Goal: Information Seeking & Learning: Learn about a topic

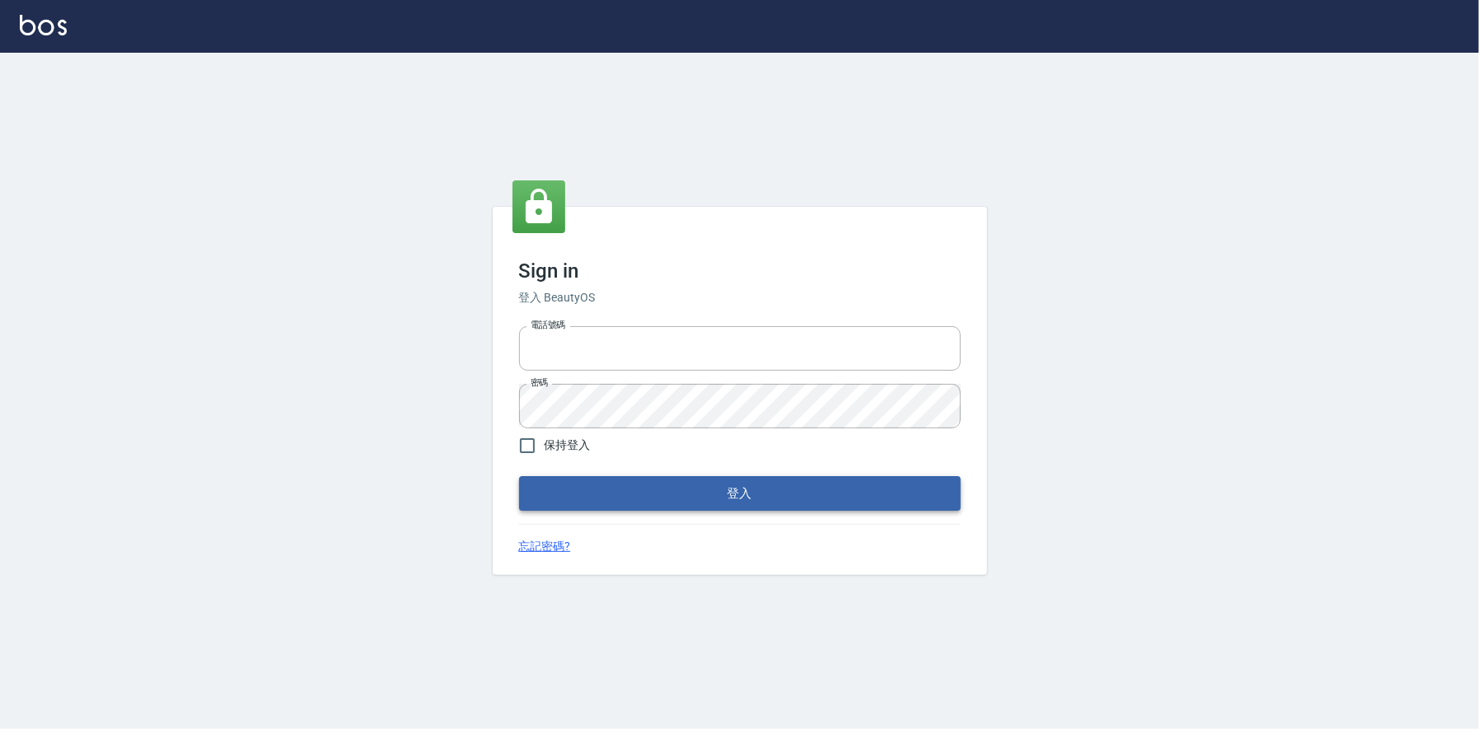
type input "0225223393815"
click at [764, 493] on button "登入" at bounding box center [740, 493] width 442 height 35
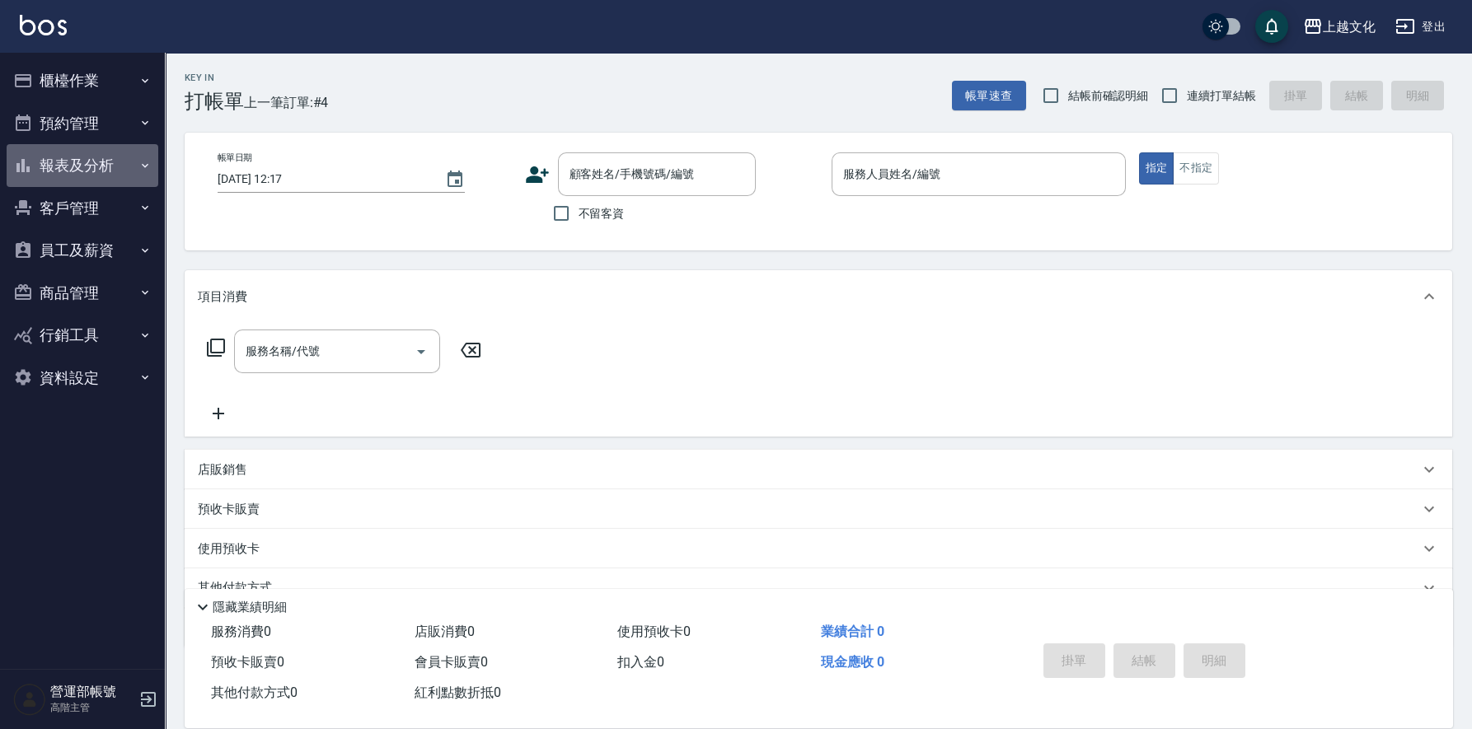
click at [84, 162] on button "報表及分析" at bounding box center [83, 165] width 152 height 43
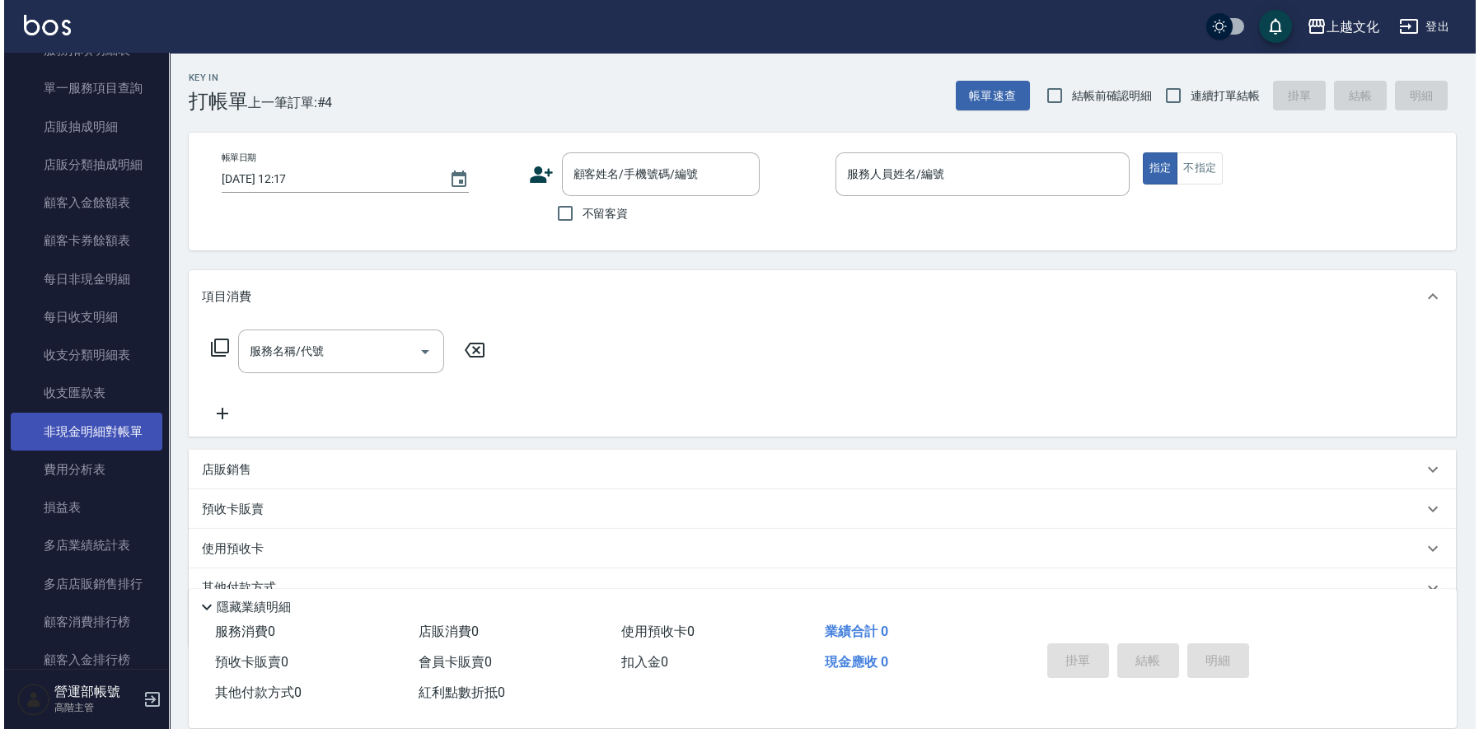
scroll to position [1399, 0]
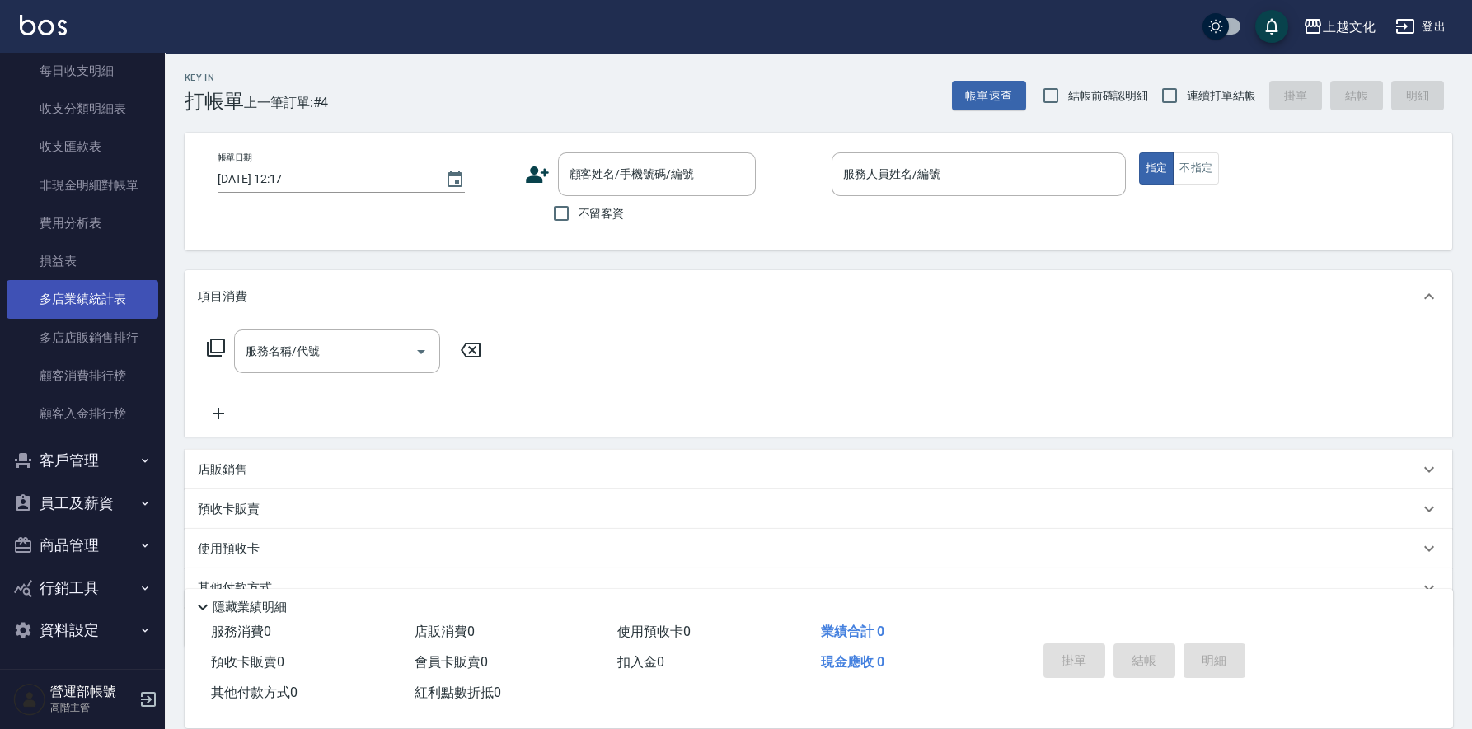
click at [95, 293] on link "多店業績統計表" at bounding box center [83, 299] width 152 height 38
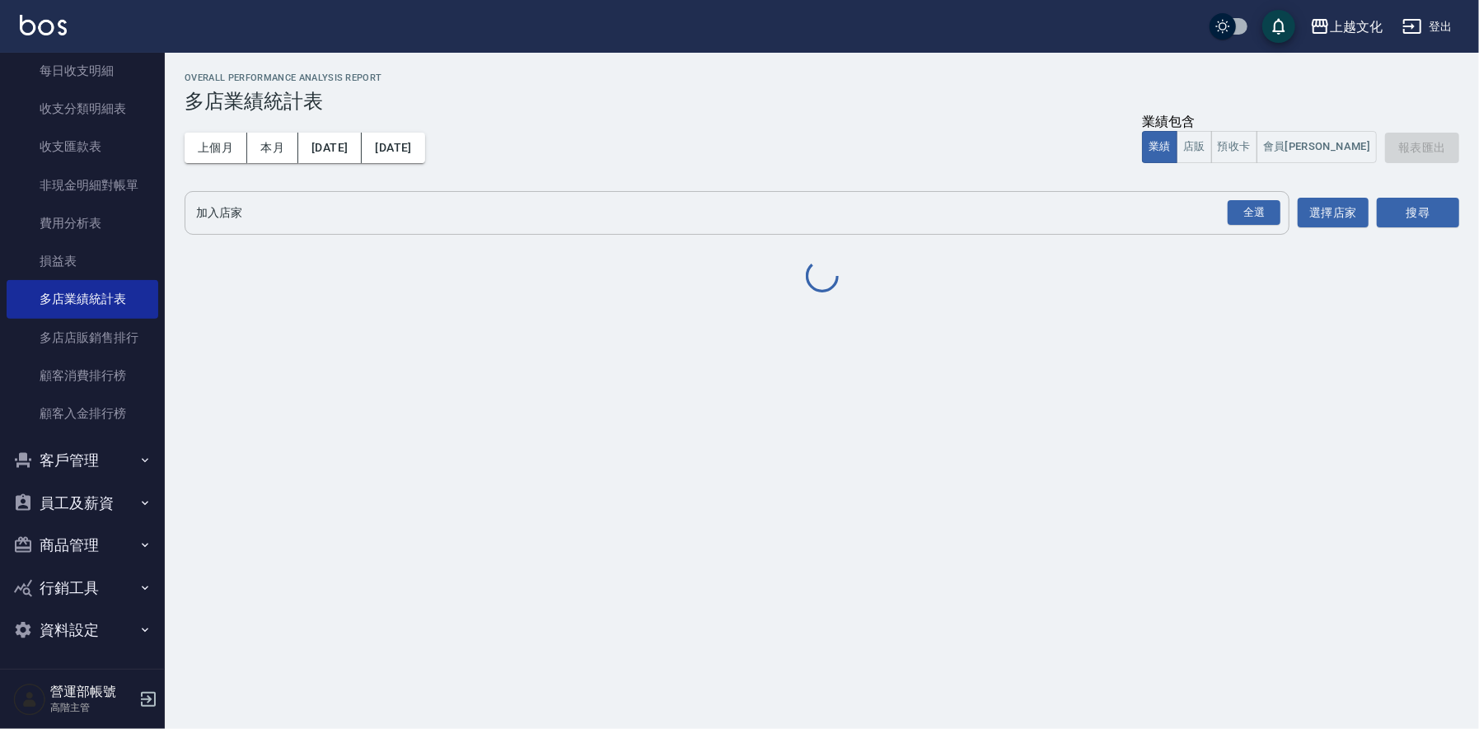
click at [212, 146] on button "上個月" at bounding box center [216, 148] width 63 height 30
click at [1212, 150] on button "店販" at bounding box center [1194, 147] width 35 height 32
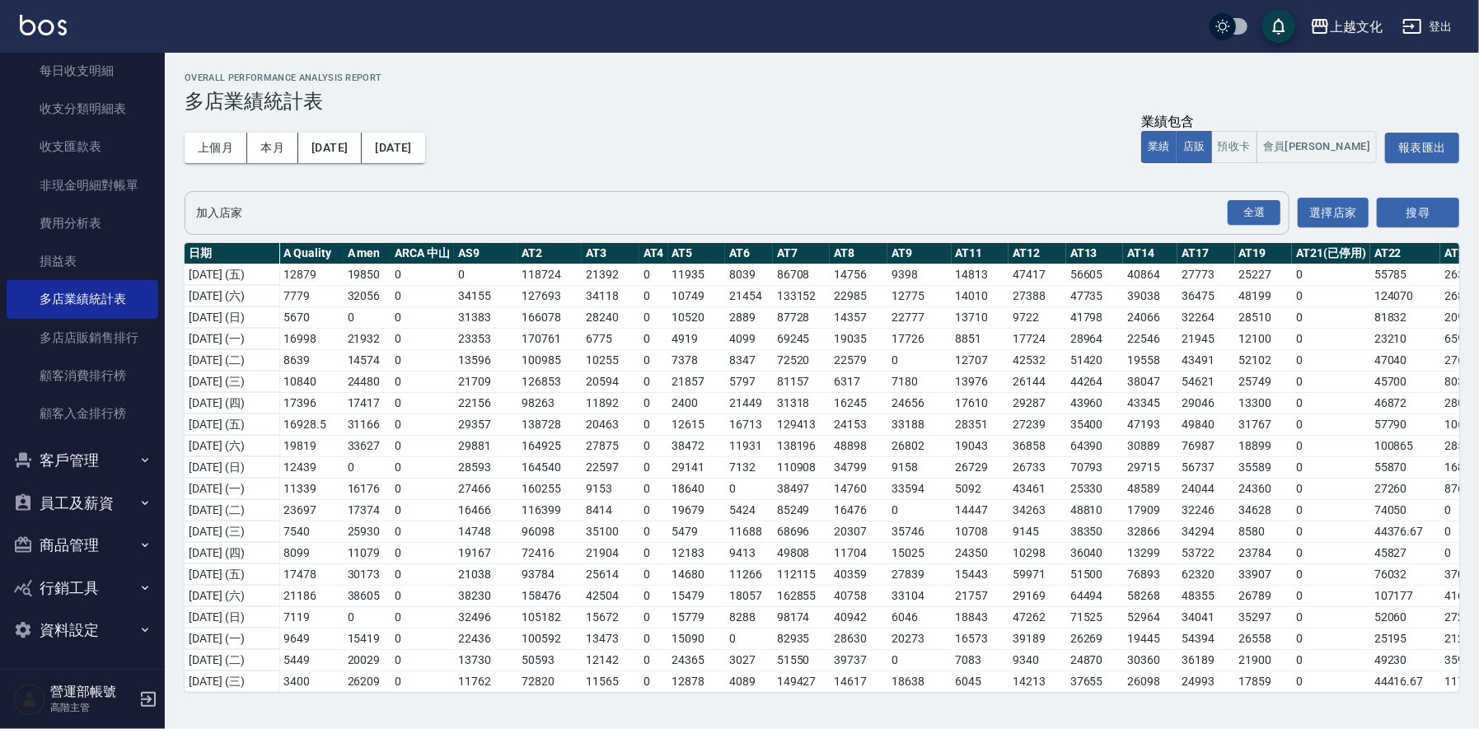
click at [278, 211] on input "加入店家" at bounding box center [724, 213] width 1065 height 29
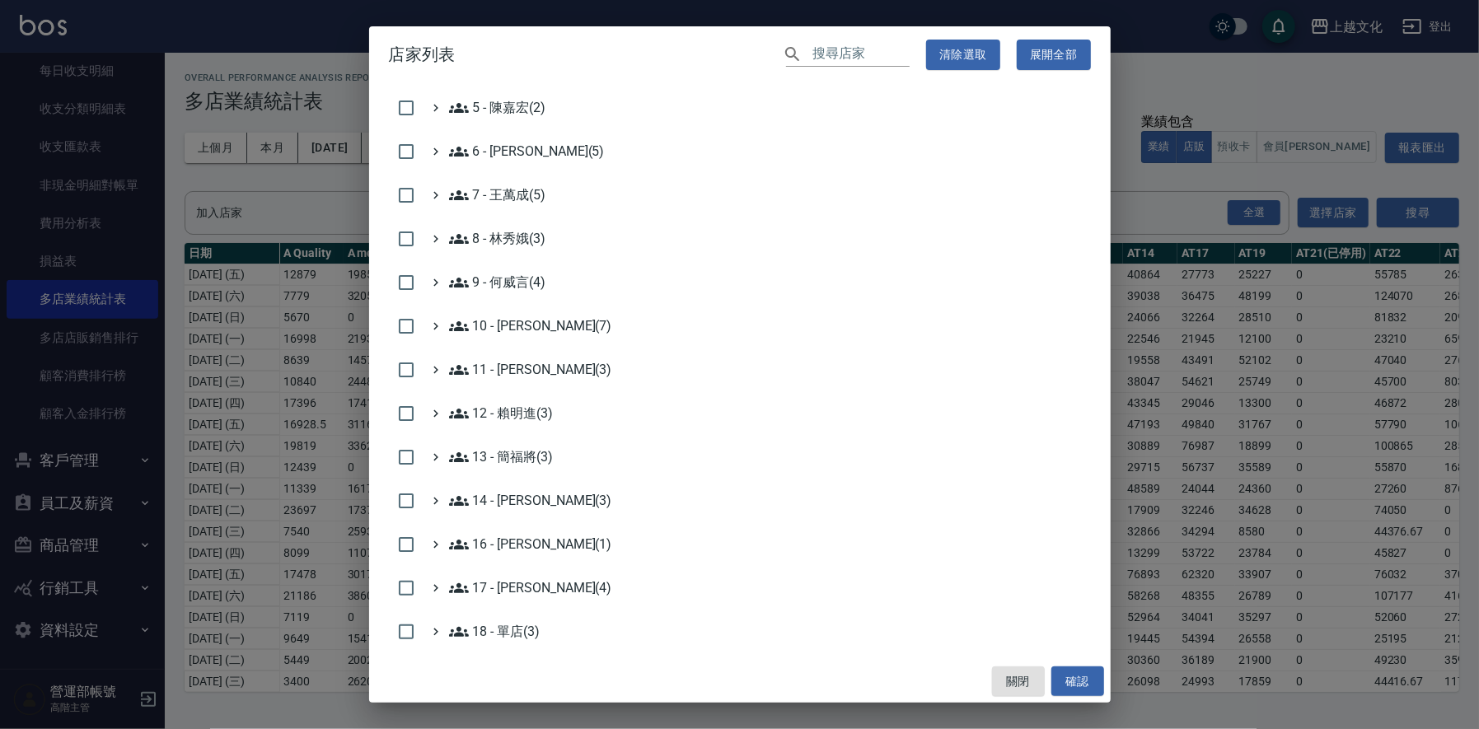
scroll to position [470, 0]
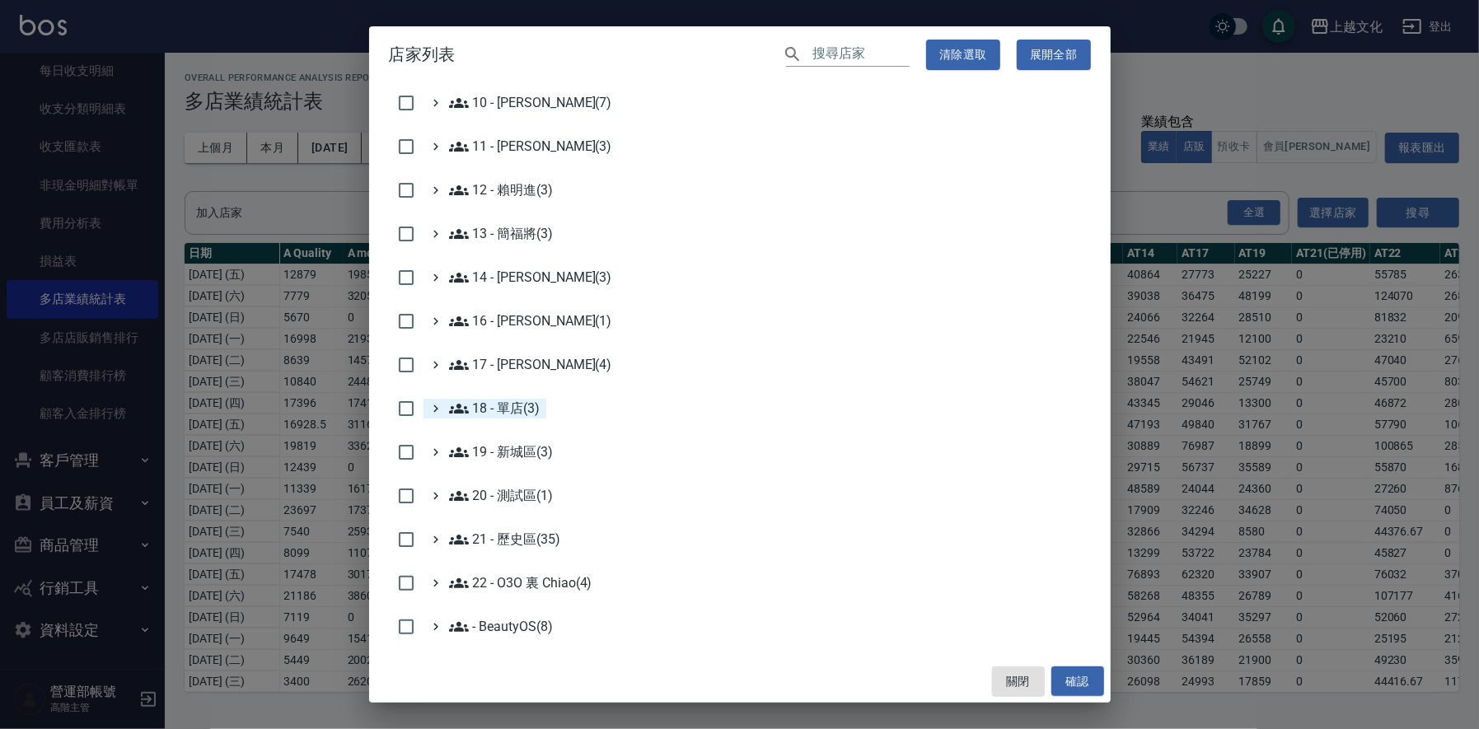
click at [525, 406] on 單店\(3\) "18 - 單店(3)" at bounding box center [494, 409] width 91 height 20
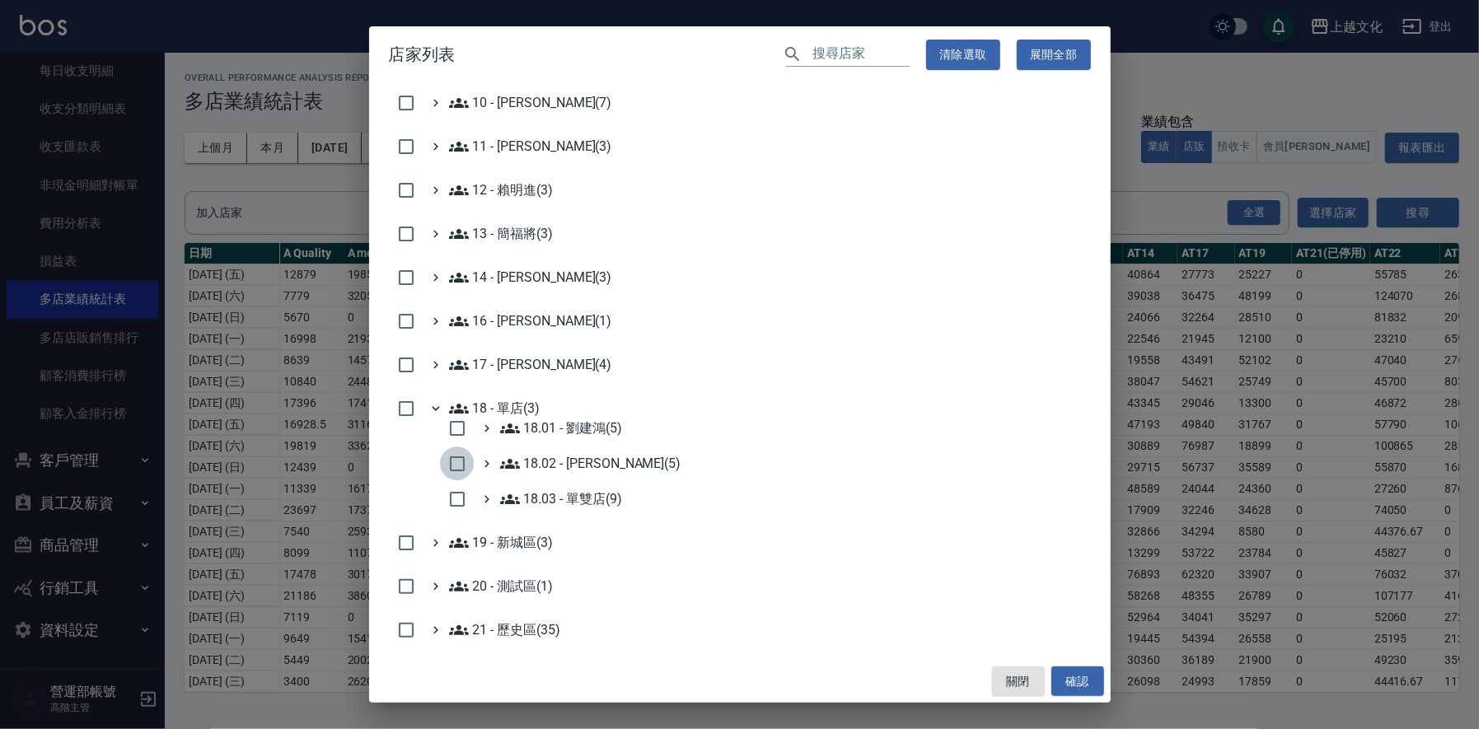
click at [459, 457] on input "checkbox" at bounding box center [457, 464] width 35 height 35
click at [1082, 684] on button "確認" at bounding box center [1077, 682] width 53 height 30
checkbox input "false"
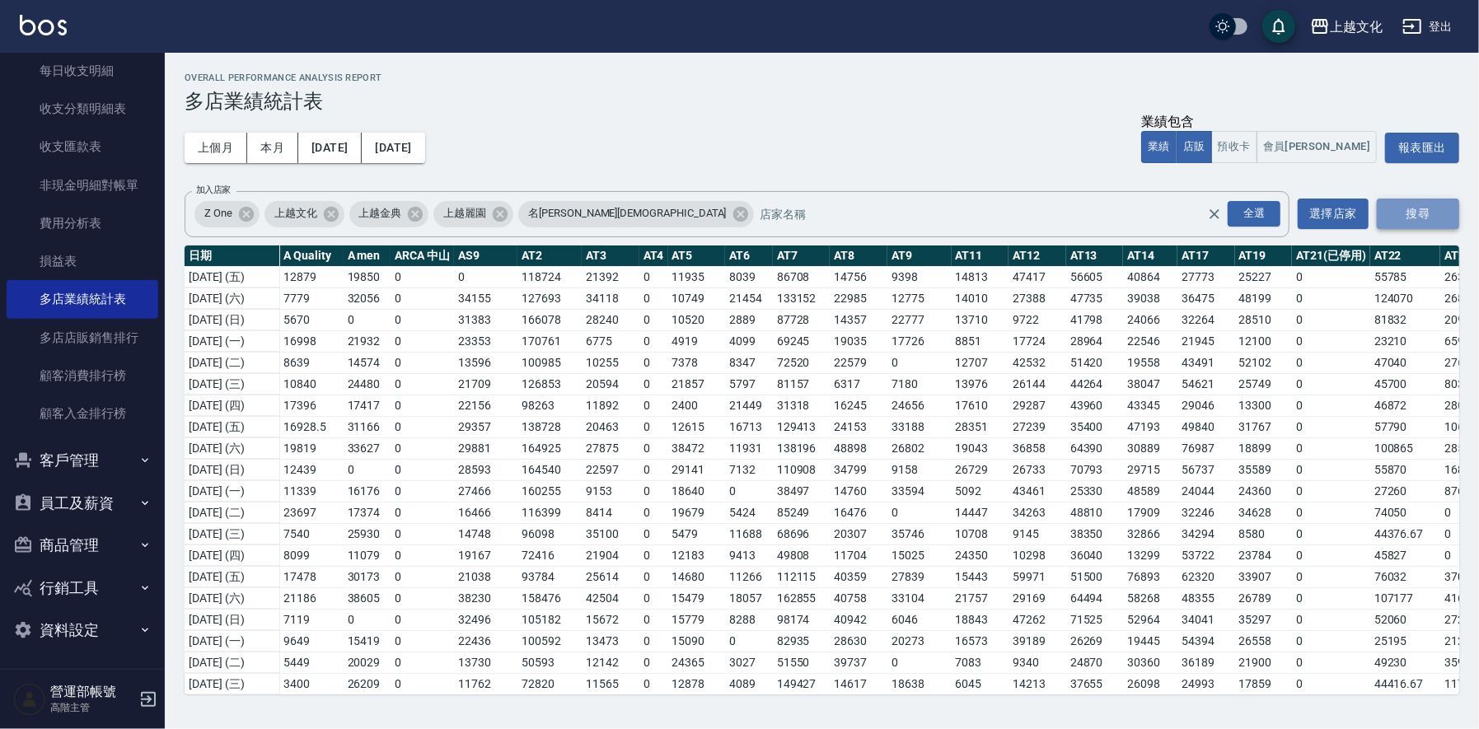
click at [1414, 214] on button "搜尋" at bounding box center [1418, 214] width 82 height 30
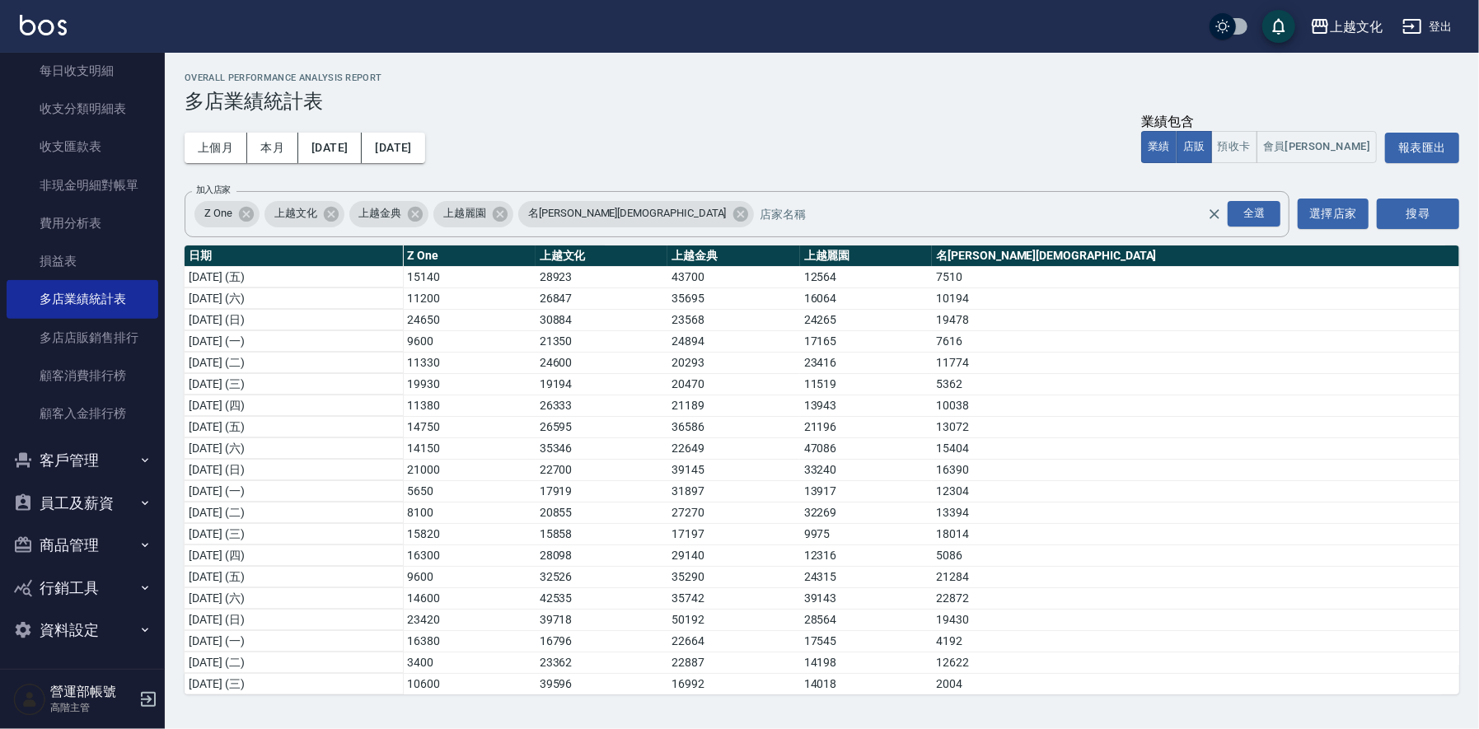
scroll to position [331, 0]
drag, startPoint x: 268, startPoint y: 147, endPoint x: 537, endPoint y: 190, distance: 272.9
click at [268, 146] on button "本月" at bounding box center [272, 148] width 51 height 30
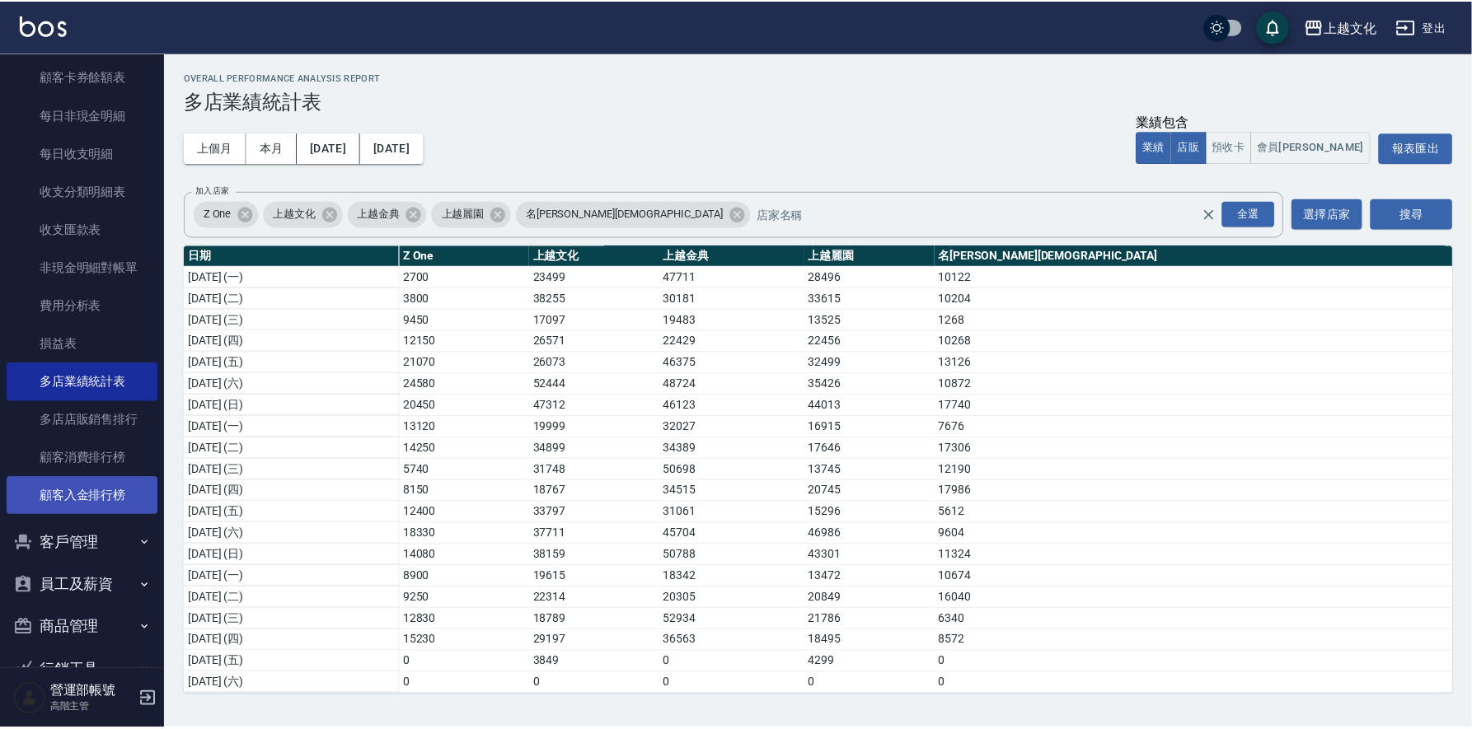
scroll to position [1234, 0]
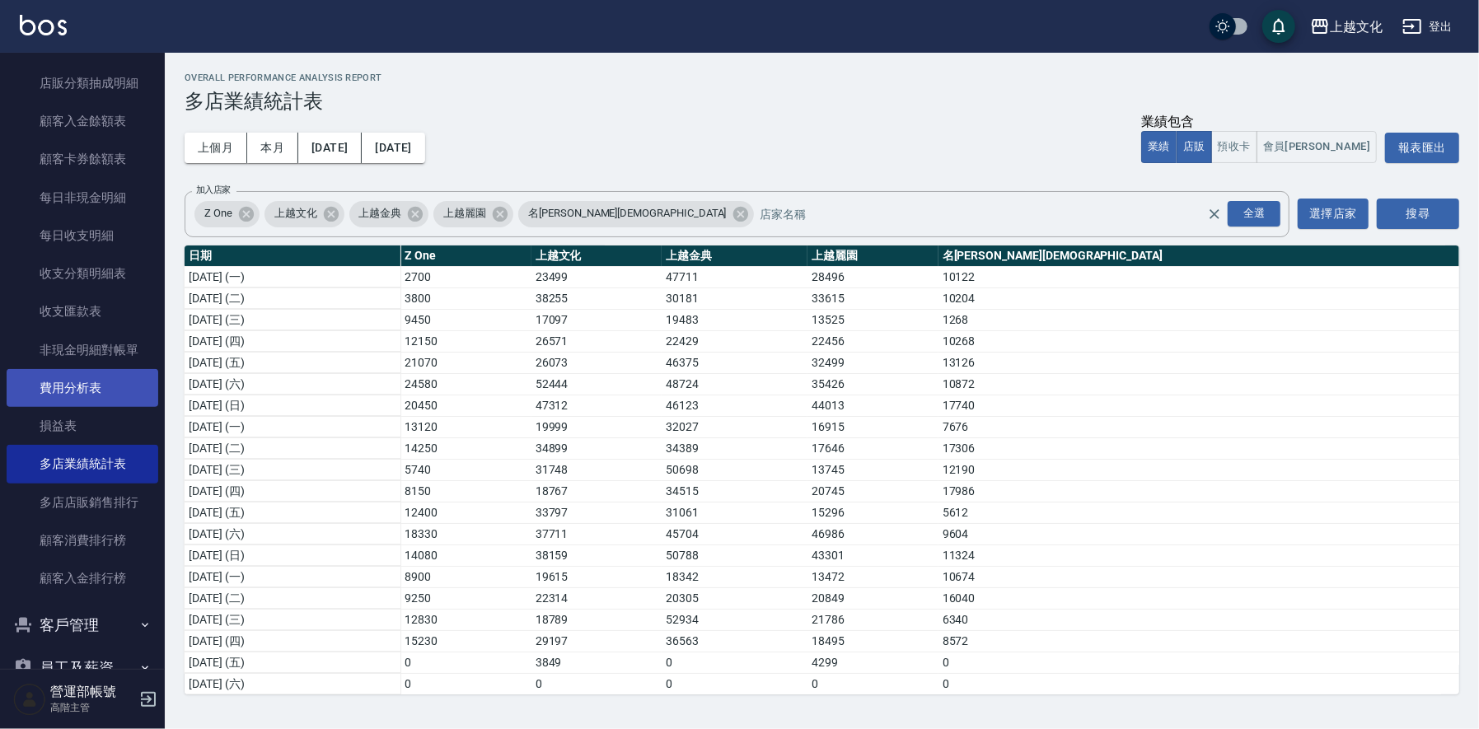
click at [101, 384] on link "費用分析表" at bounding box center [83, 388] width 152 height 38
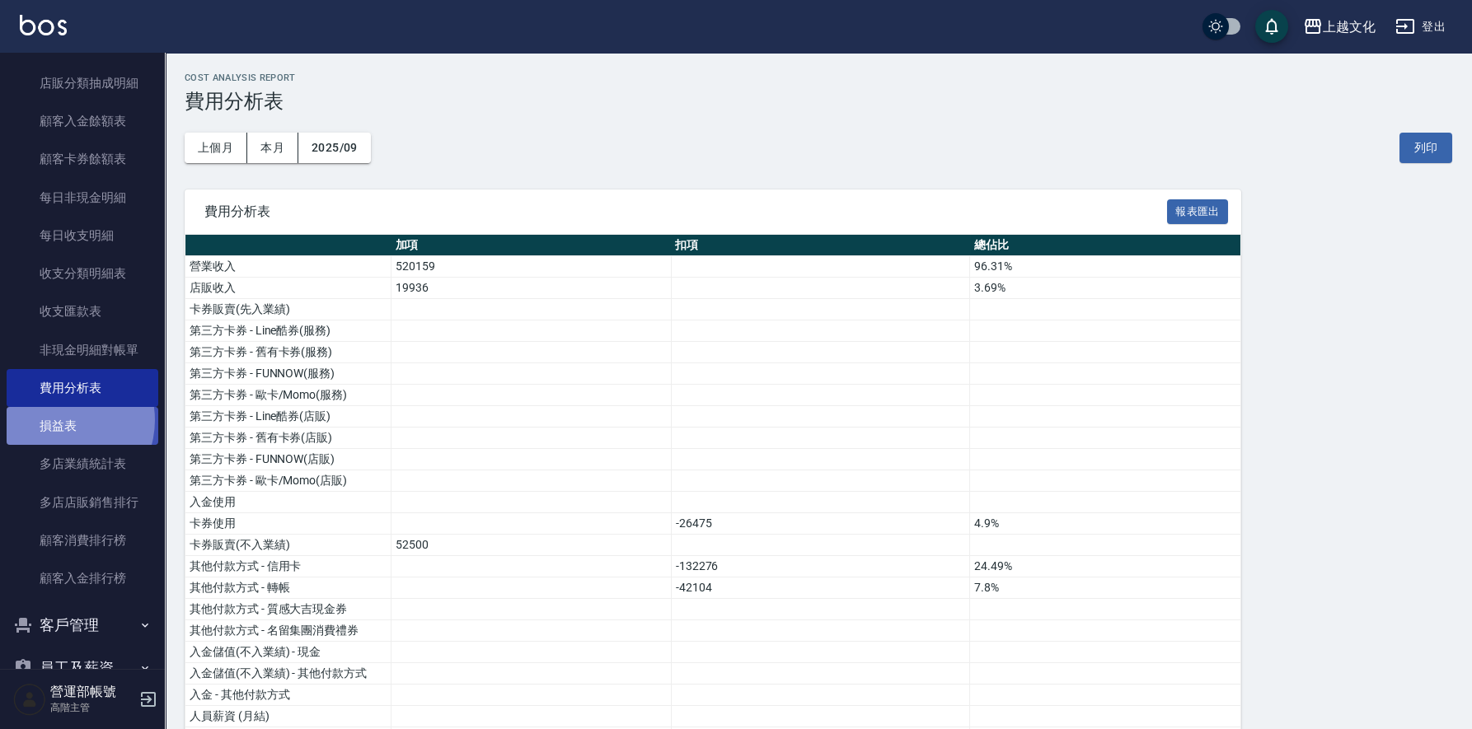
click at [60, 419] on link "損益表" at bounding box center [83, 426] width 152 height 38
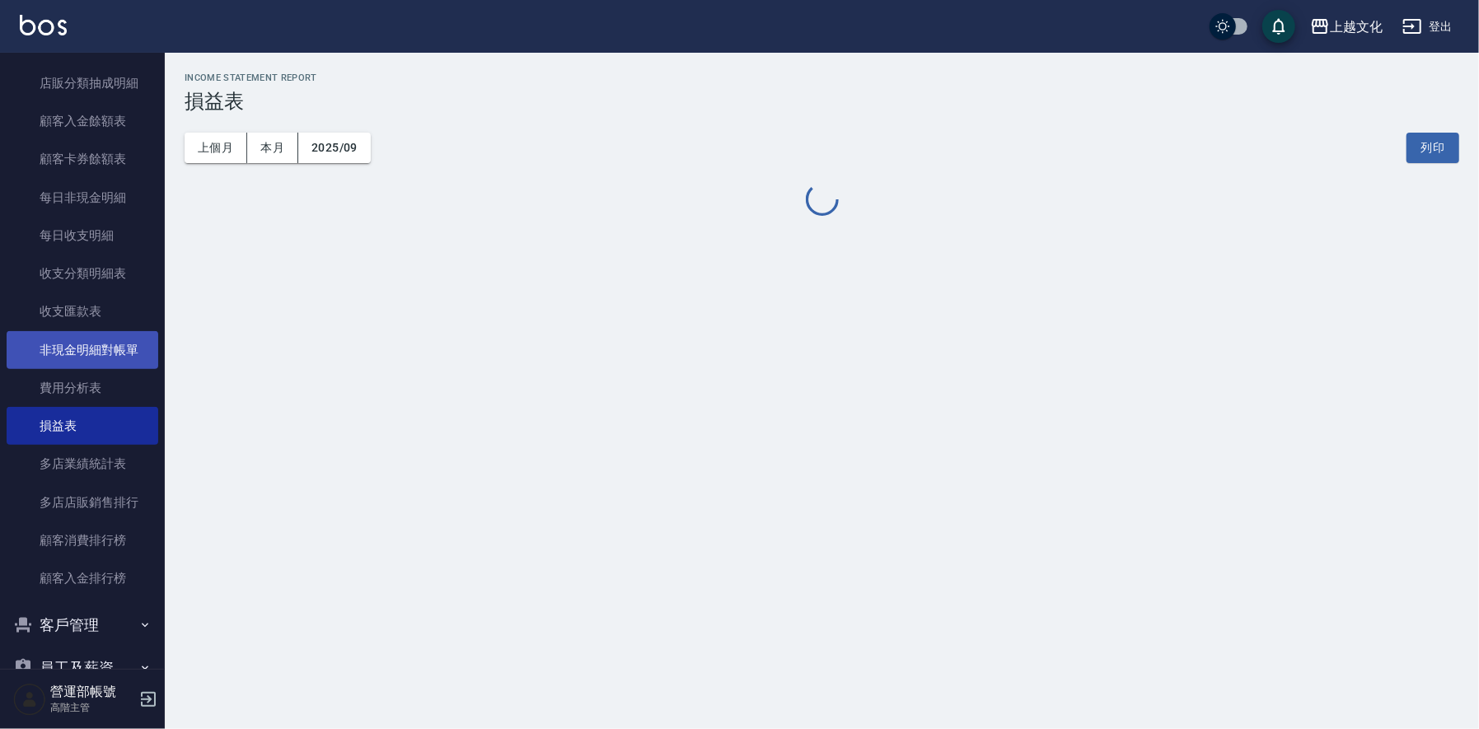
click at [86, 345] on link "非現金明細對帳單" at bounding box center [83, 350] width 152 height 38
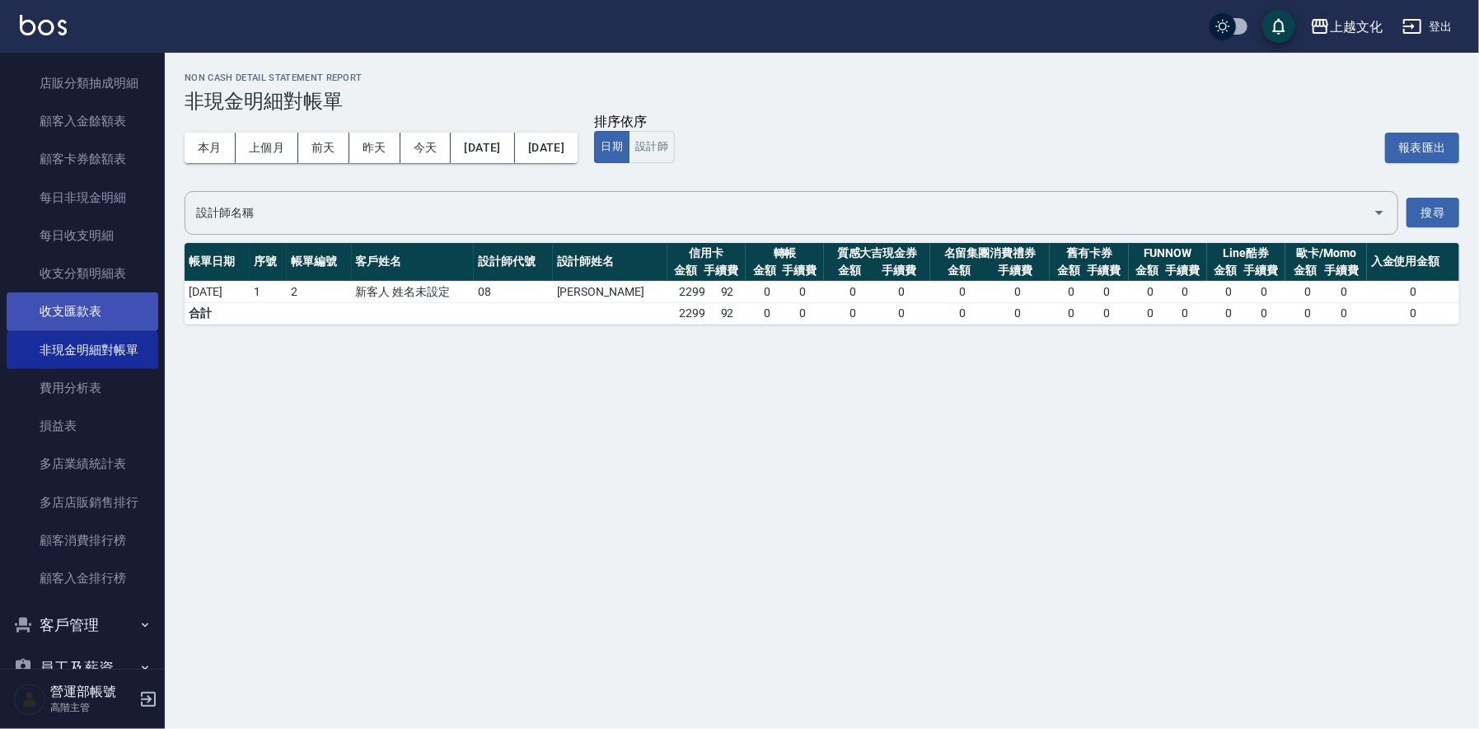
click at [105, 314] on link "收支匯款表" at bounding box center [83, 311] width 152 height 38
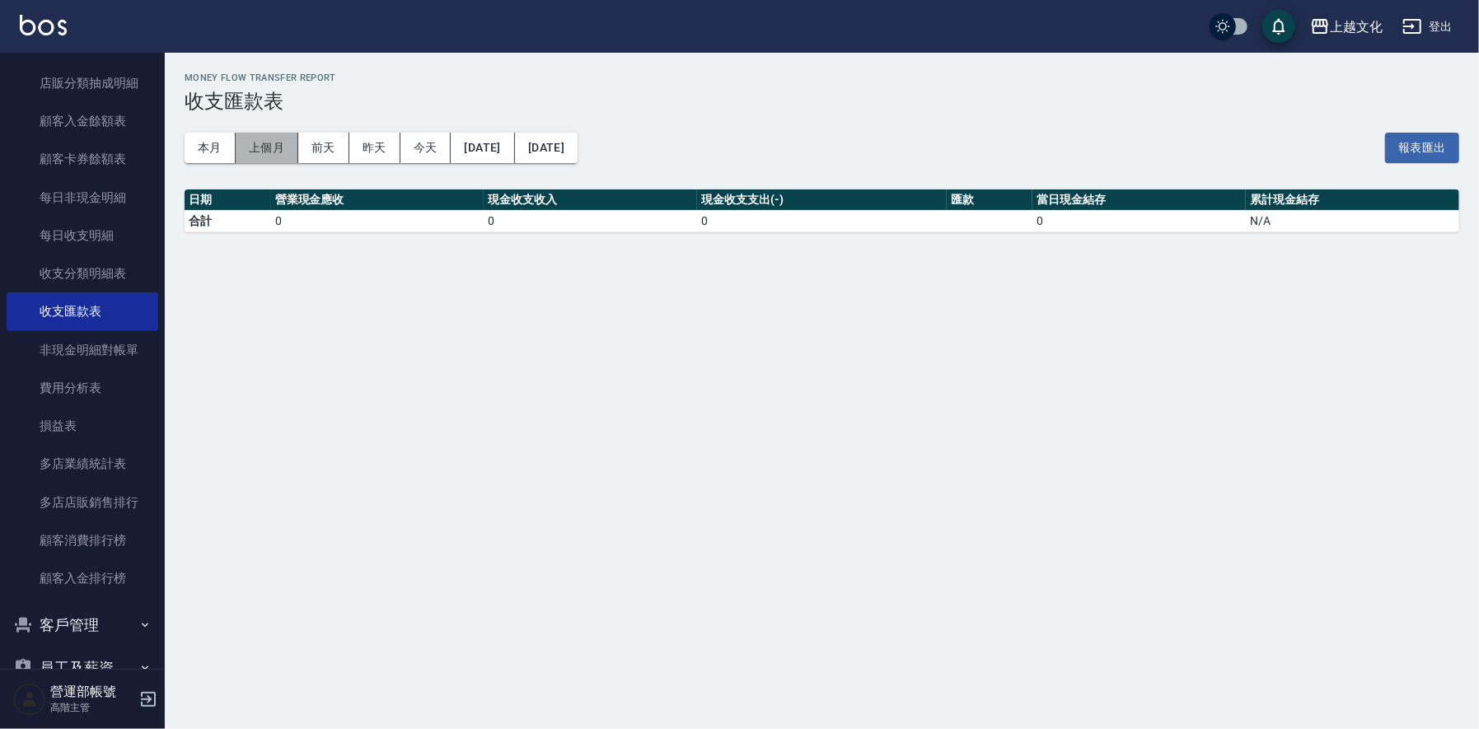
click at [261, 144] on button "上個月" at bounding box center [267, 148] width 63 height 30
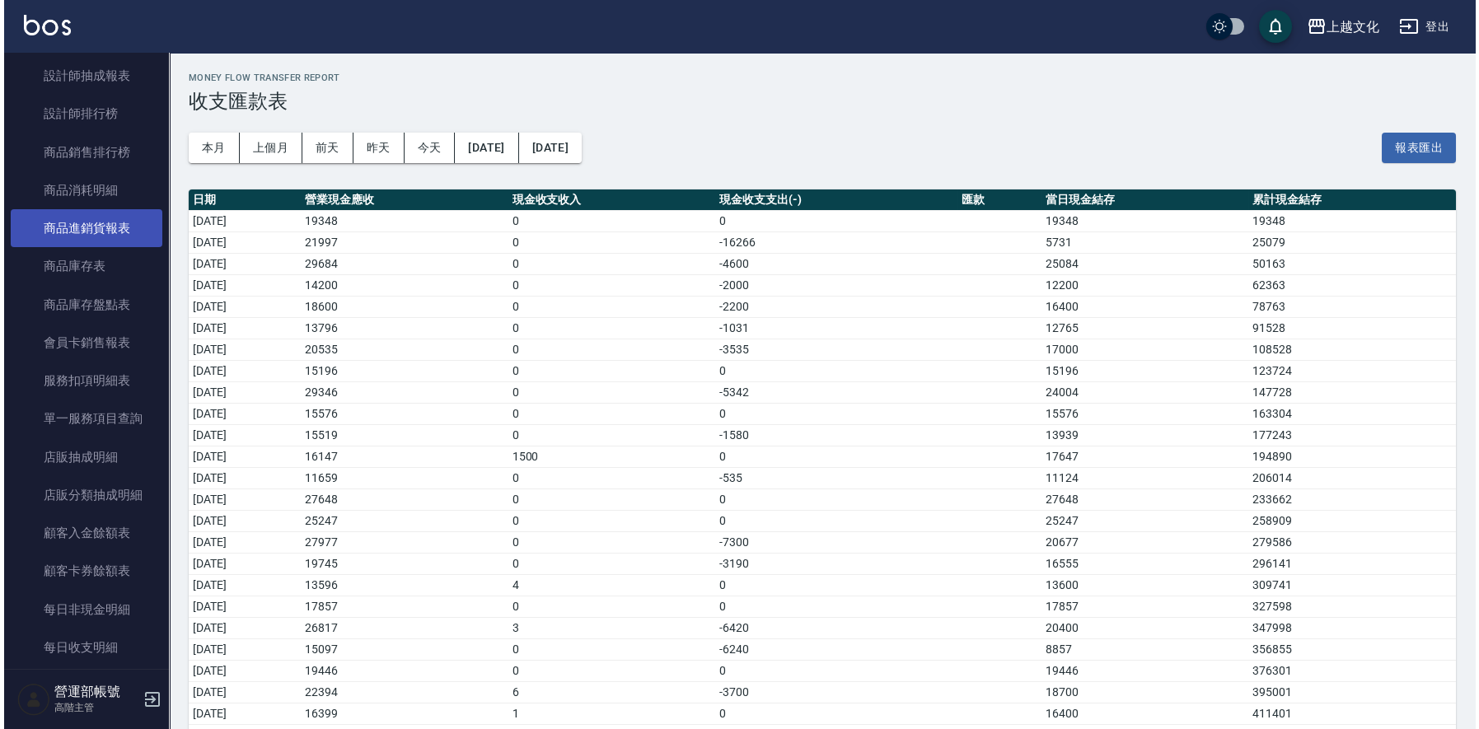
scroll to position [657, 0]
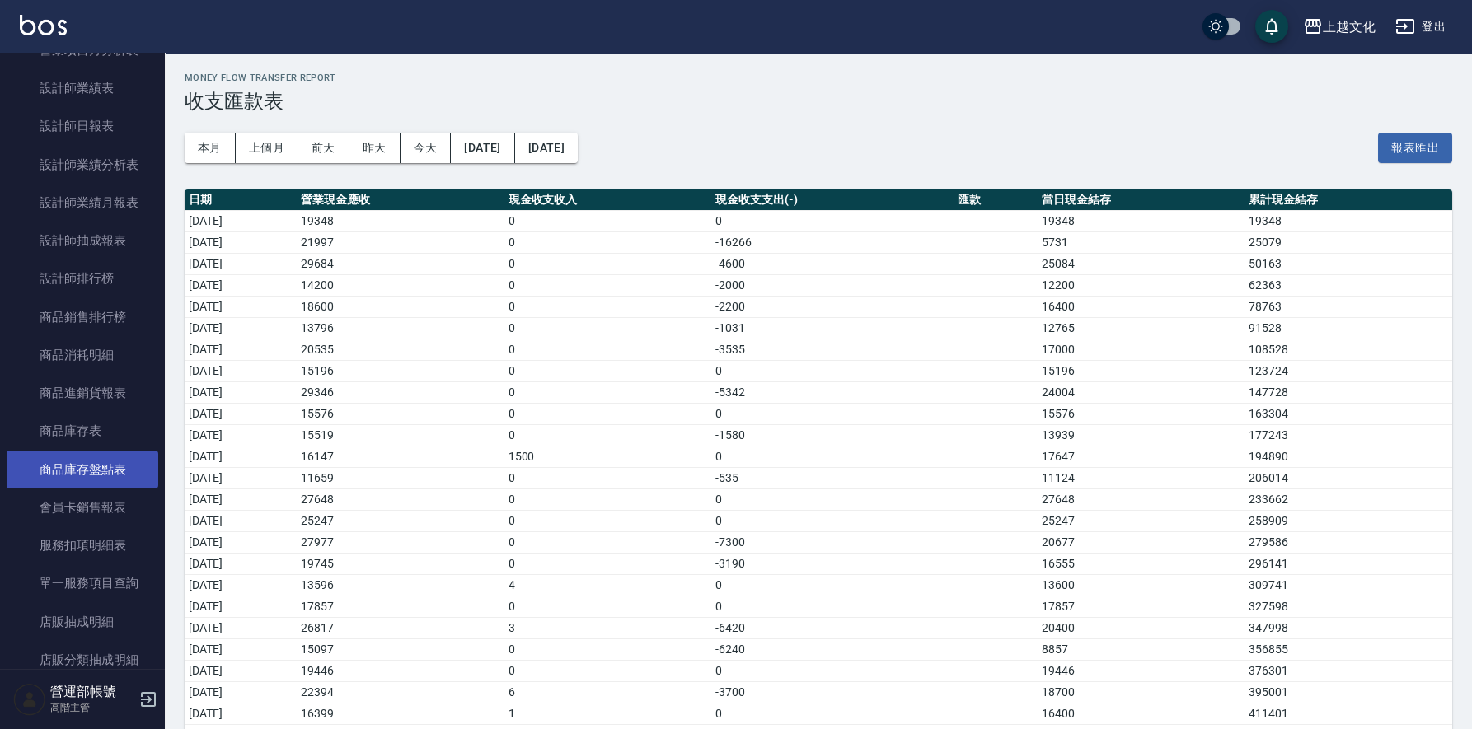
click at [92, 470] on link "商品庫存盤點表" at bounding box center [83, 470] width 152 height 38
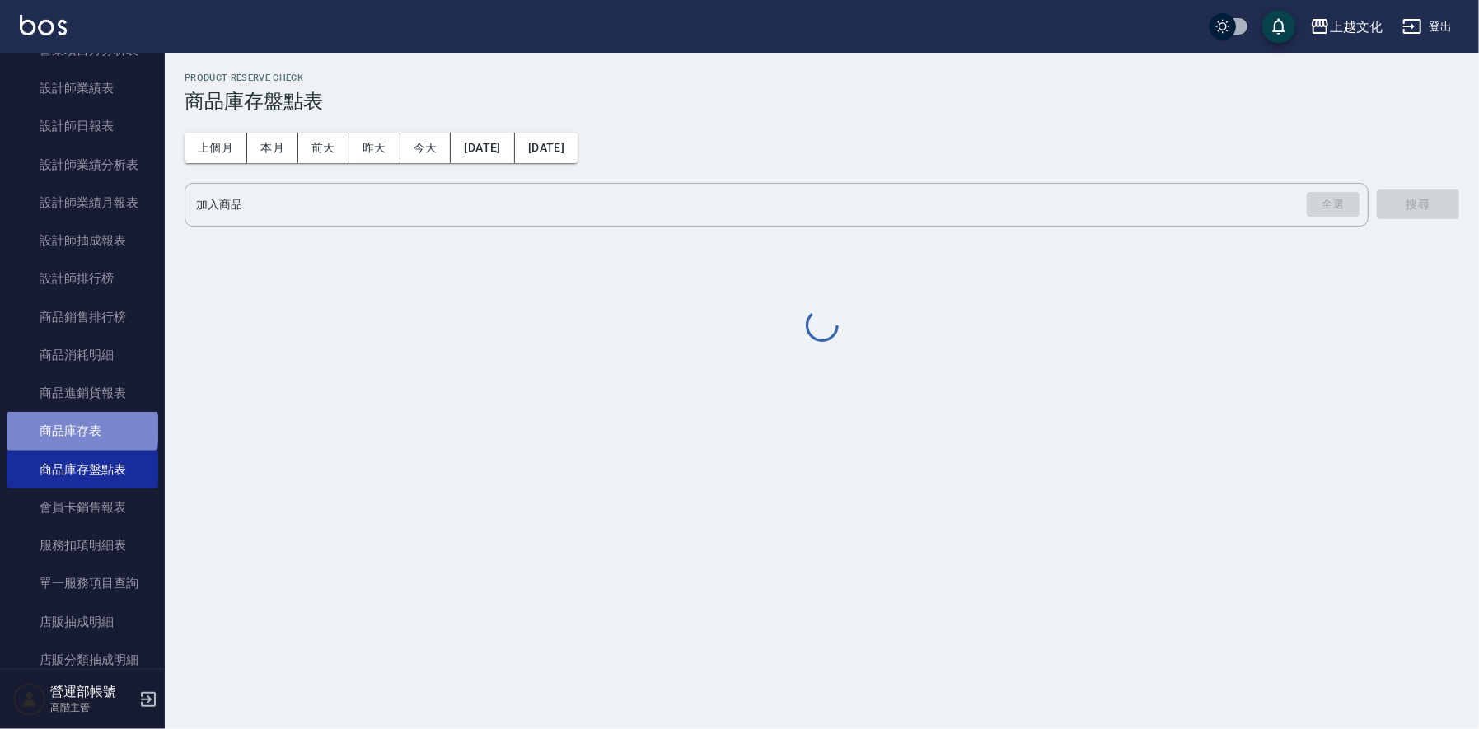
click at [81, 428] on link "商品庫存表" at bounding box center [83, 431] width 152 height 38
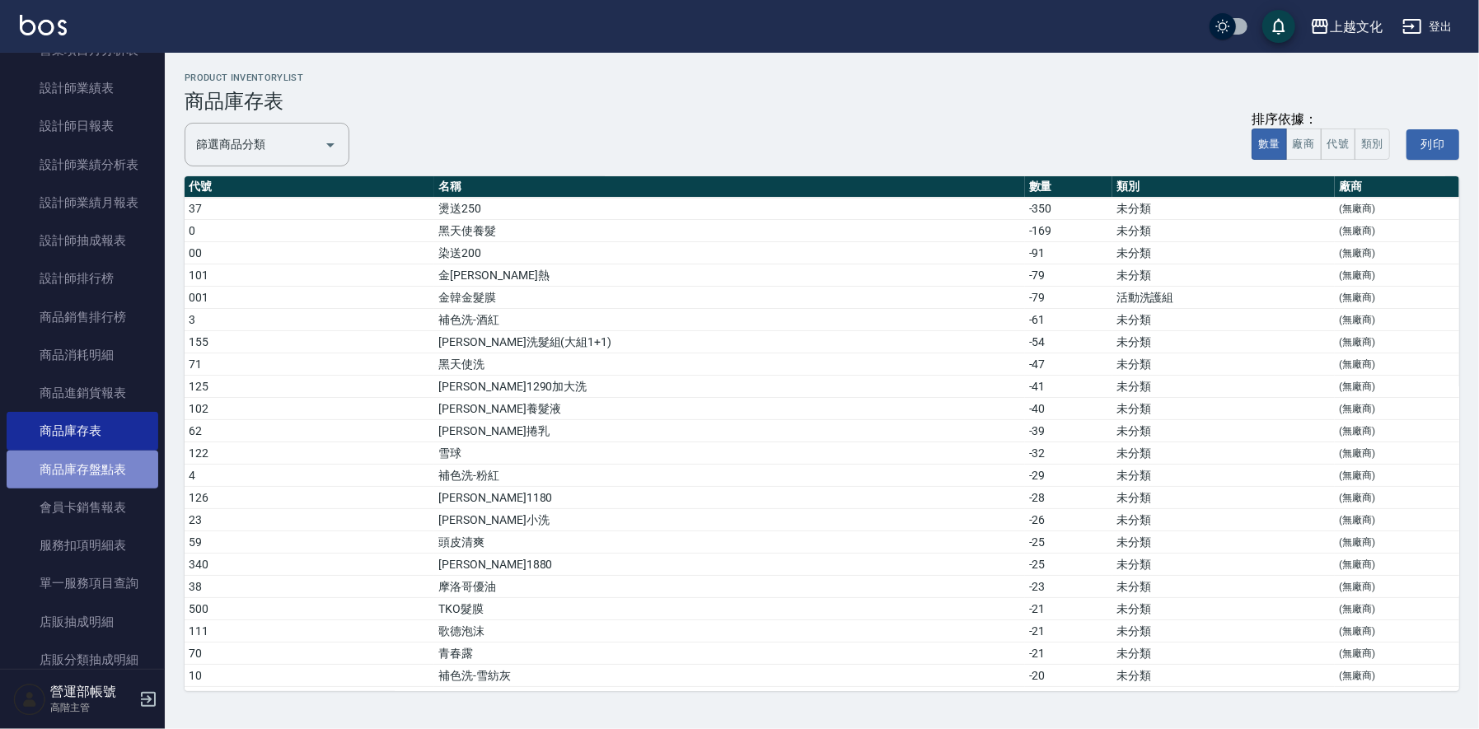
click at [104, 468] on link "商品庫存盤點表" at bounding box center [83, 470] width 152 height 38
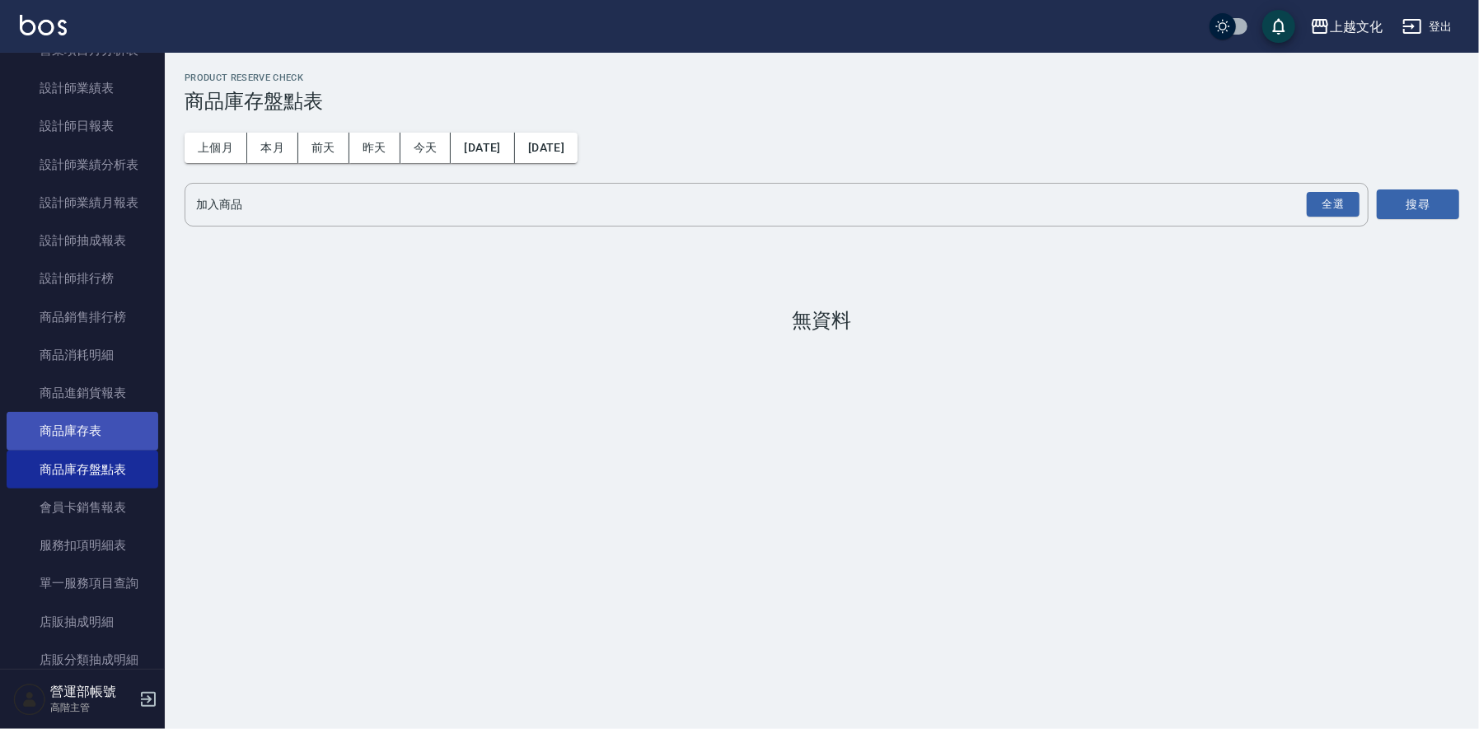
click at [70, 425] on link "商品庫存表" at bounding box center [83, 431] width 152 height 38
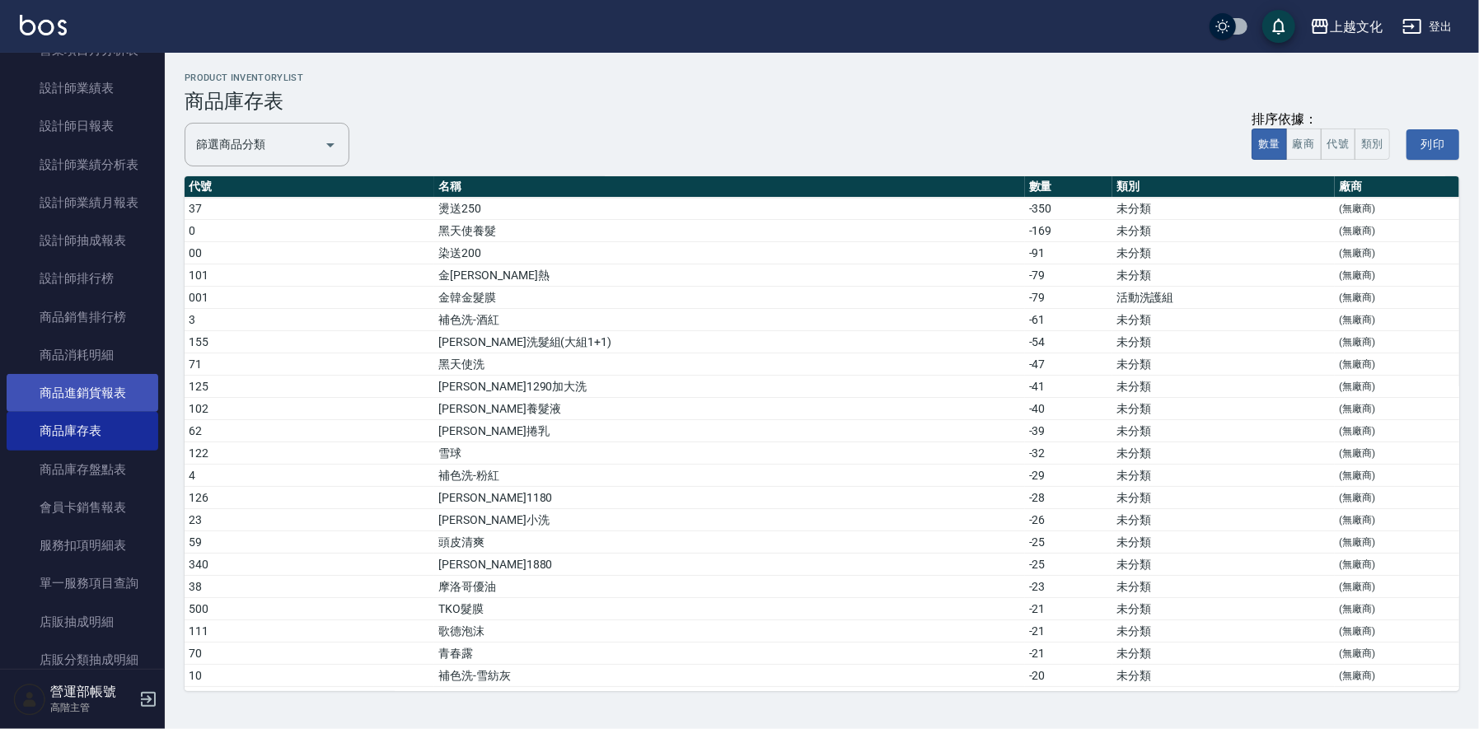
click at [96, 389] on link "商品進銷貨報表" at bounding box center [83, 393] width 152 height 38
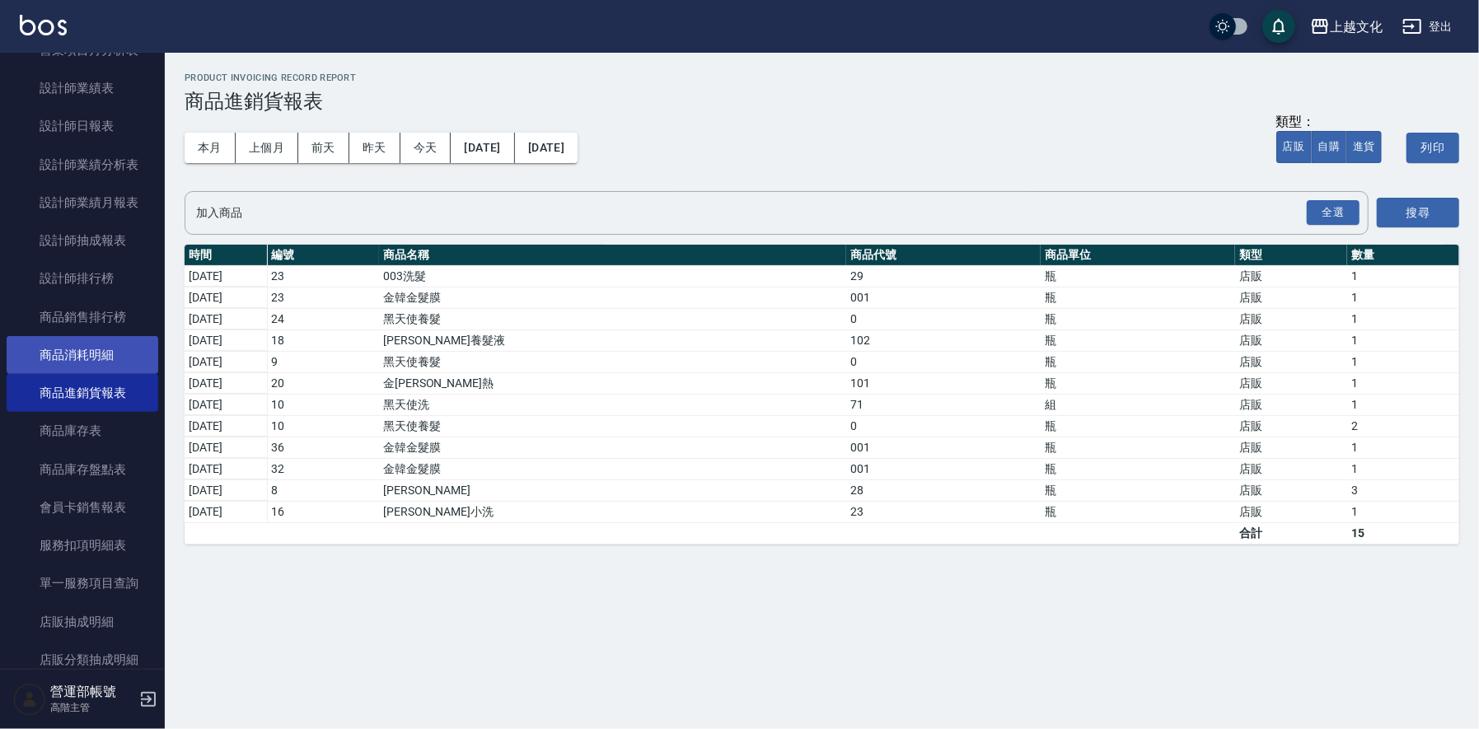
click at [91, 346] on link "商品消耗明細" at bounding box center [83, 355] width 152 height 38
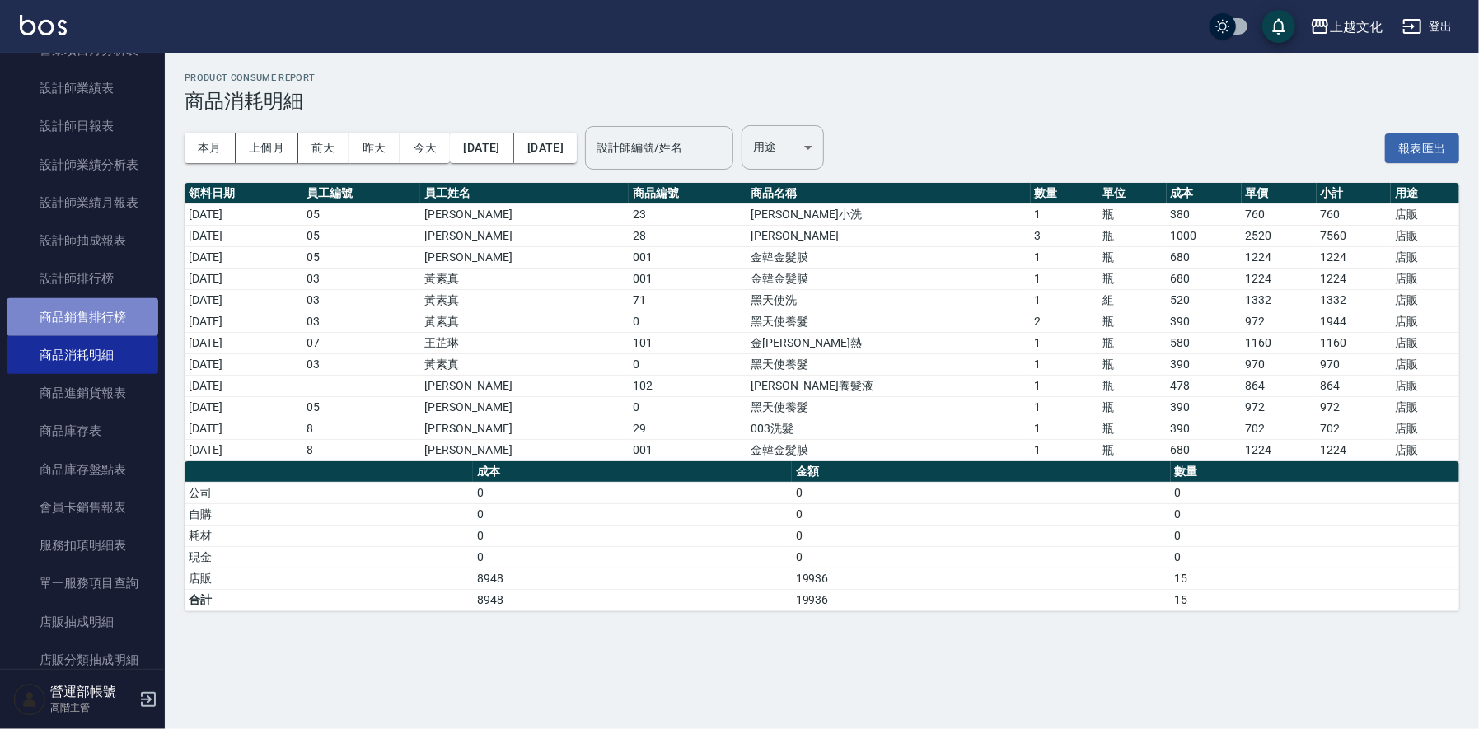
click at [91, 316] on link "商品銷售排行榜" at bounding box center [83, 317] width 152 height 38
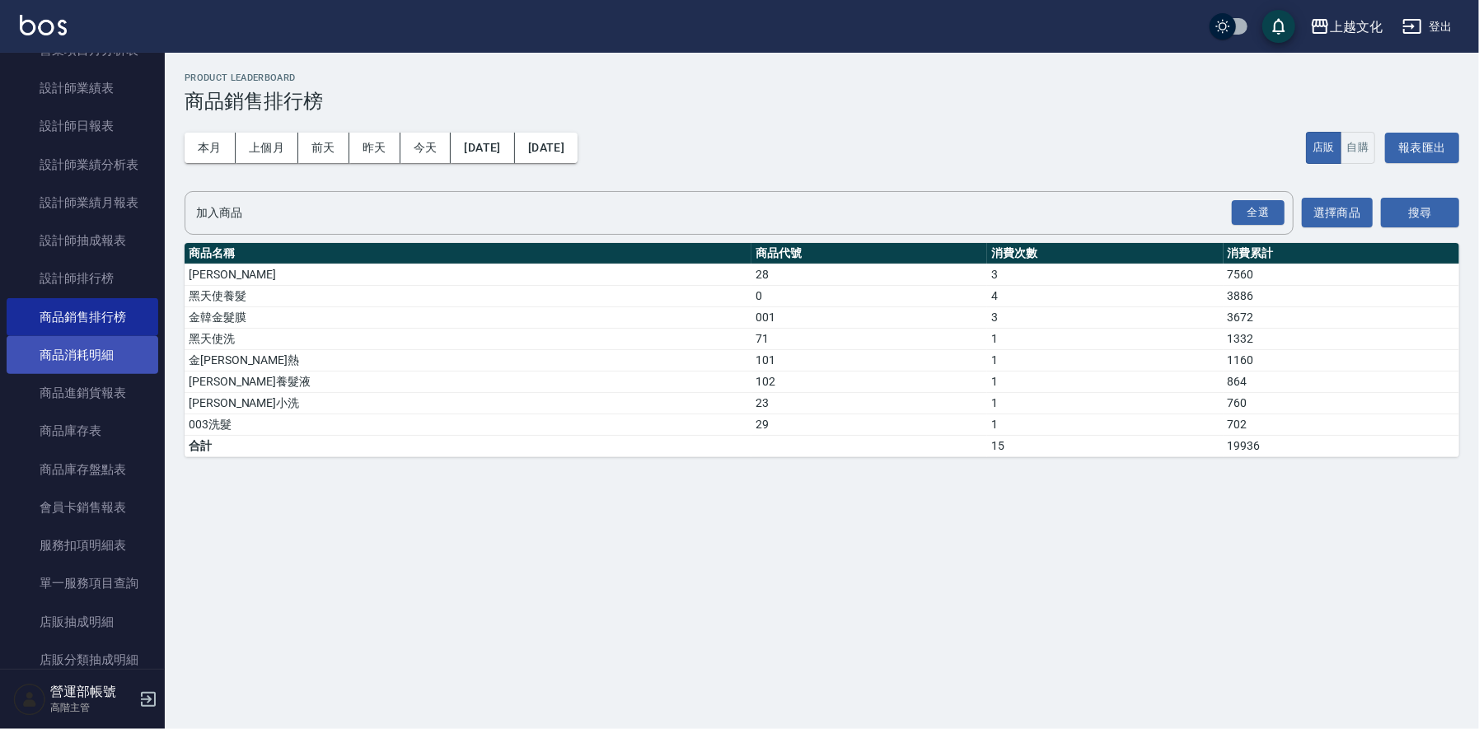
click at [89, 350] on link "商品消耗明細" at bounding box center [83, 355] width 152 height 38
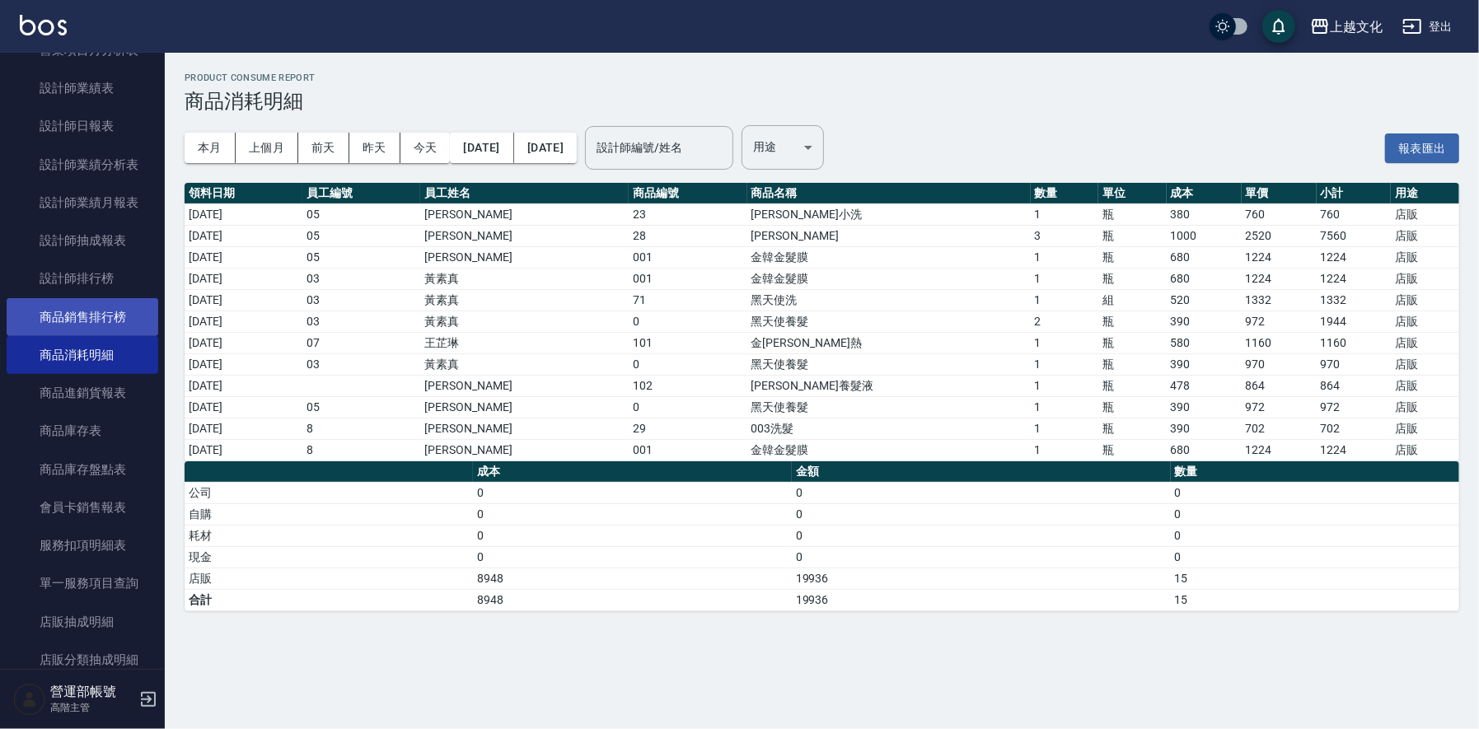
click at [94, 316] on link "商品銷售排行榜" at bounding box center [83, 317] width 152 height 38
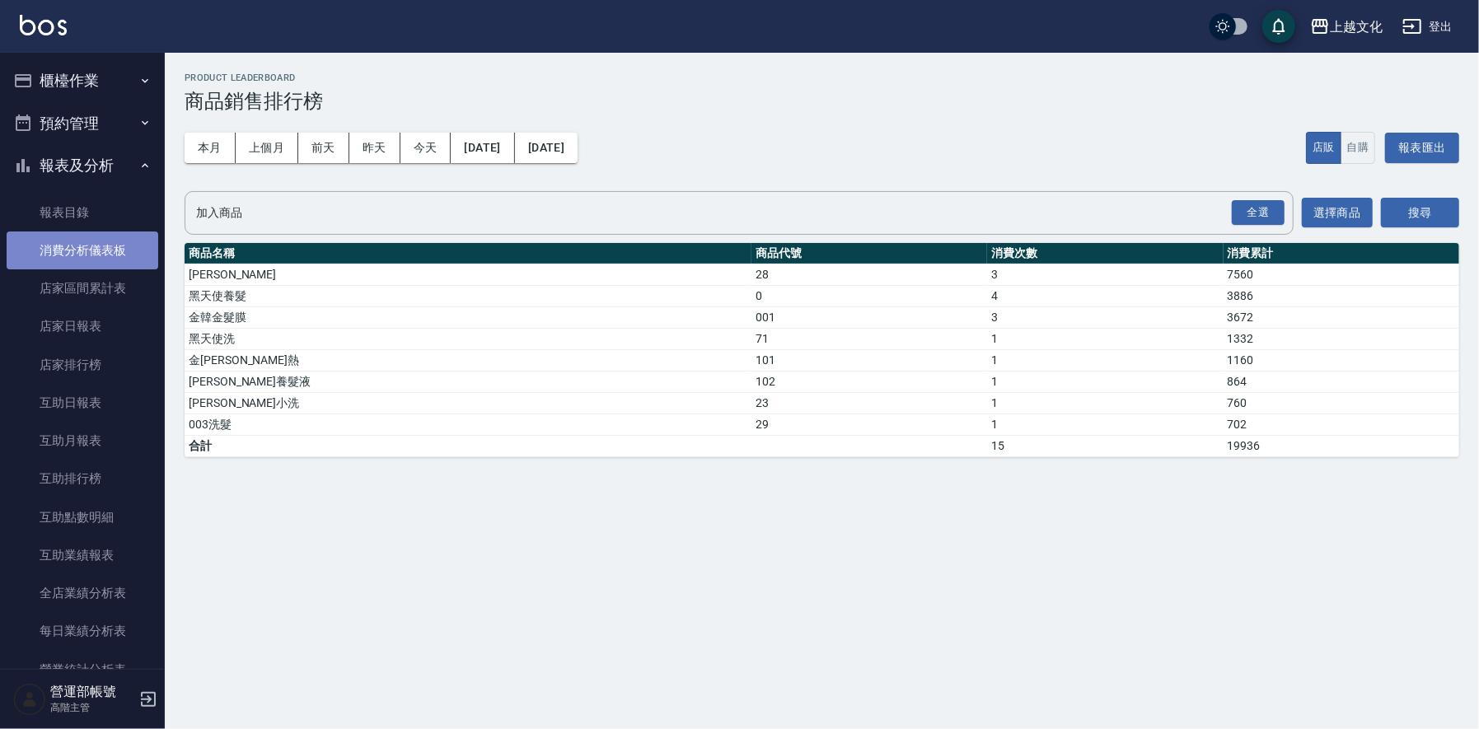
click at [85, 243] on link "消費分析儀表板" at bounding box center [83, 251] width 152 height 38
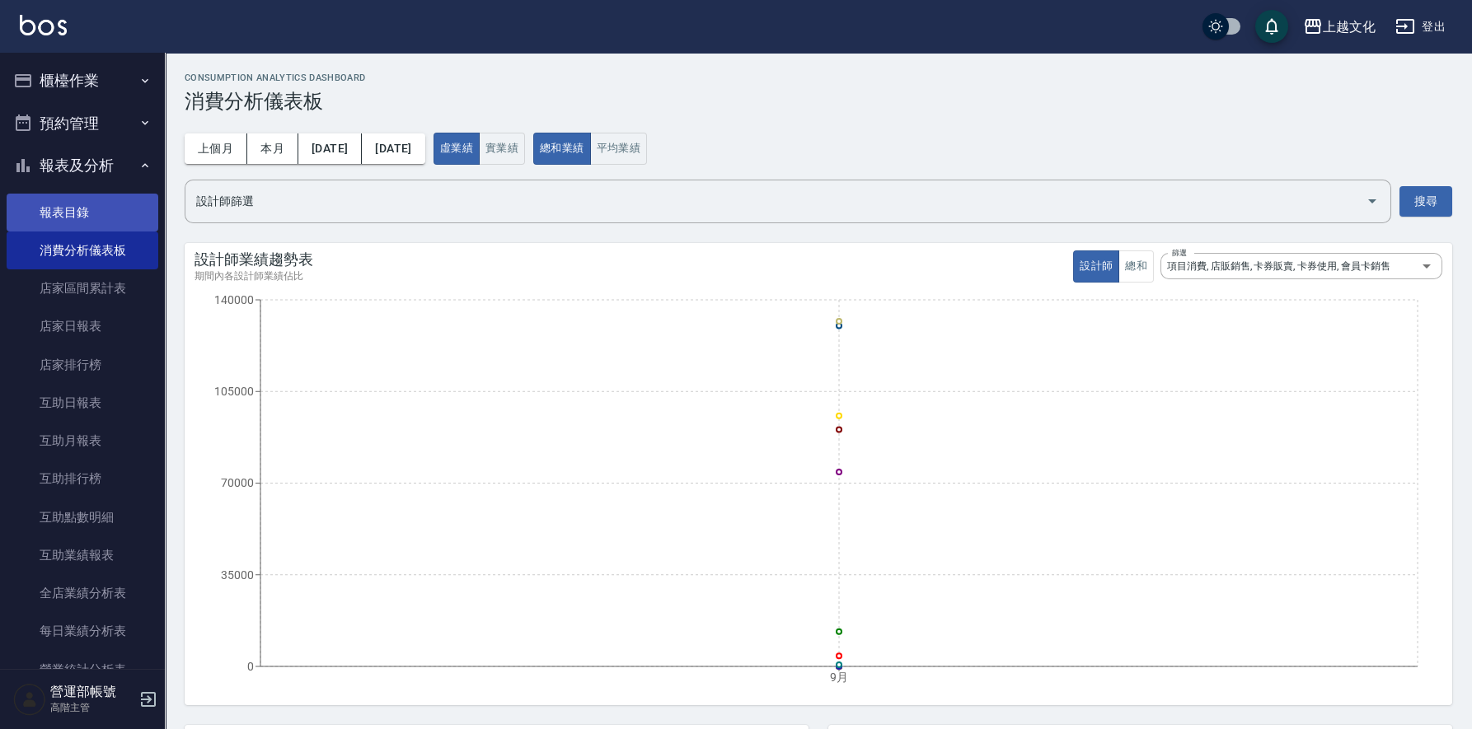
click at [64, 210] on link "報表目錄" at bounding box center [83, 213] width 152 height 38
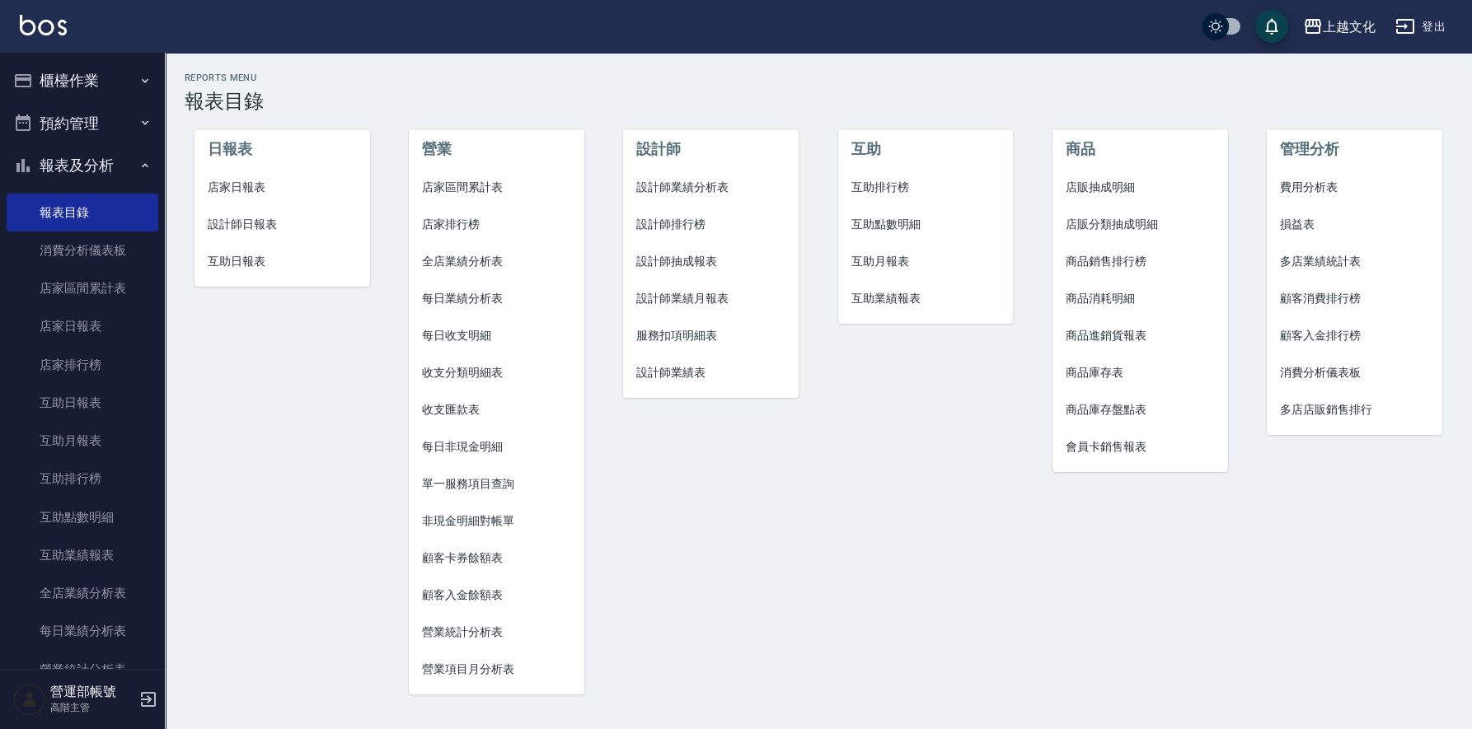
click at [478, 260] on span "全店業績分析表" at bounding box center [496, 261] width 149 height 17
